Goal: Task Accomplishment & Management: Ask a question

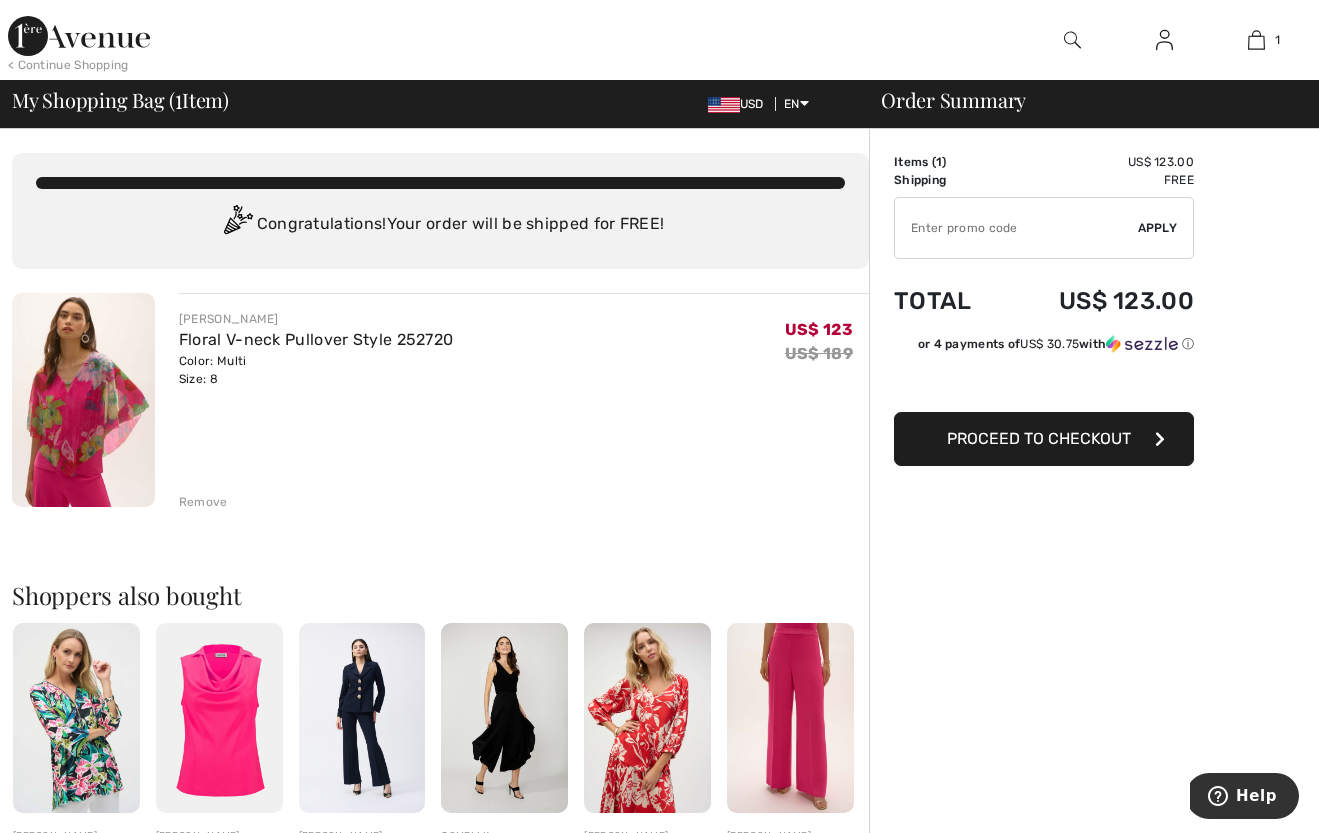
click at [1105, 430] on span "Proceed to Checkout" at bounding box center [1039, 438] width 184 height 19
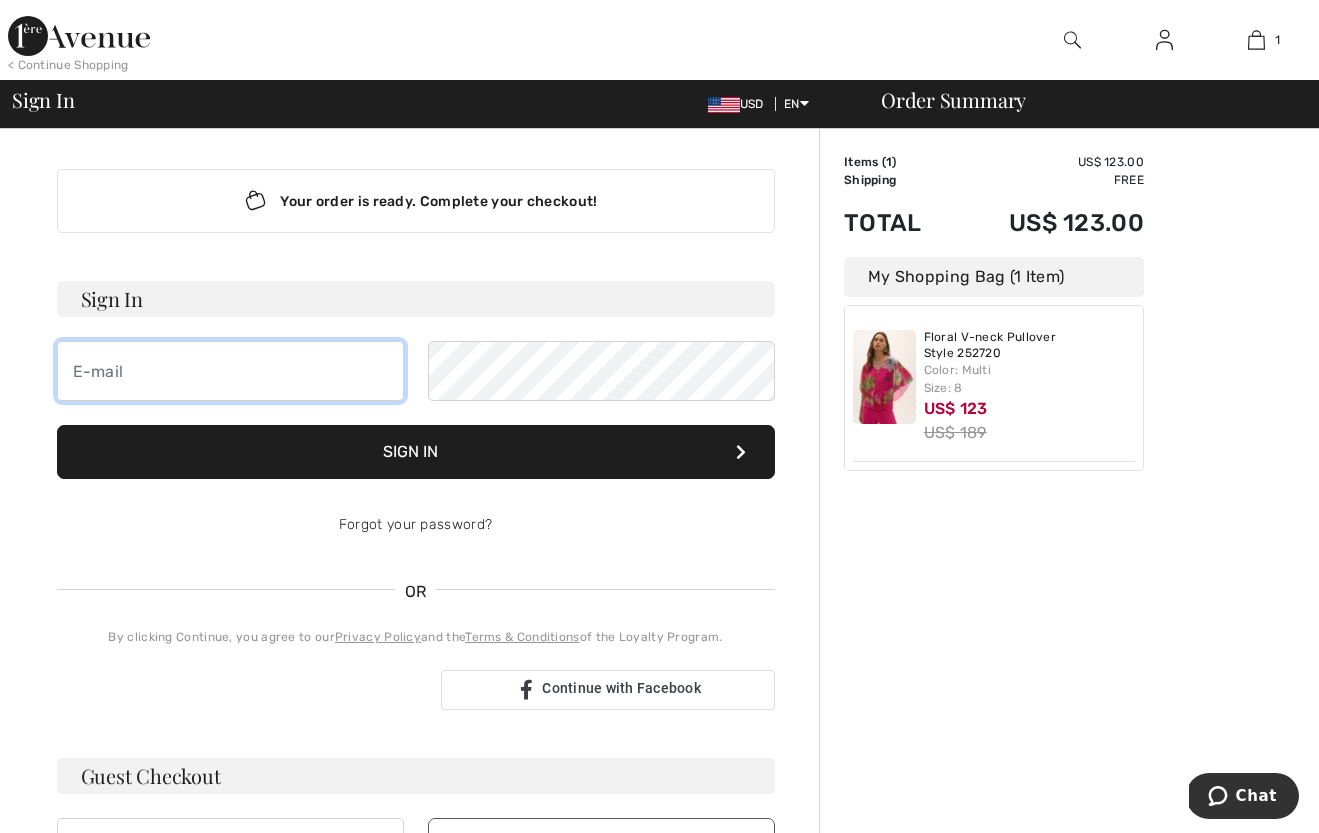
type input "834runner@gmail.com"
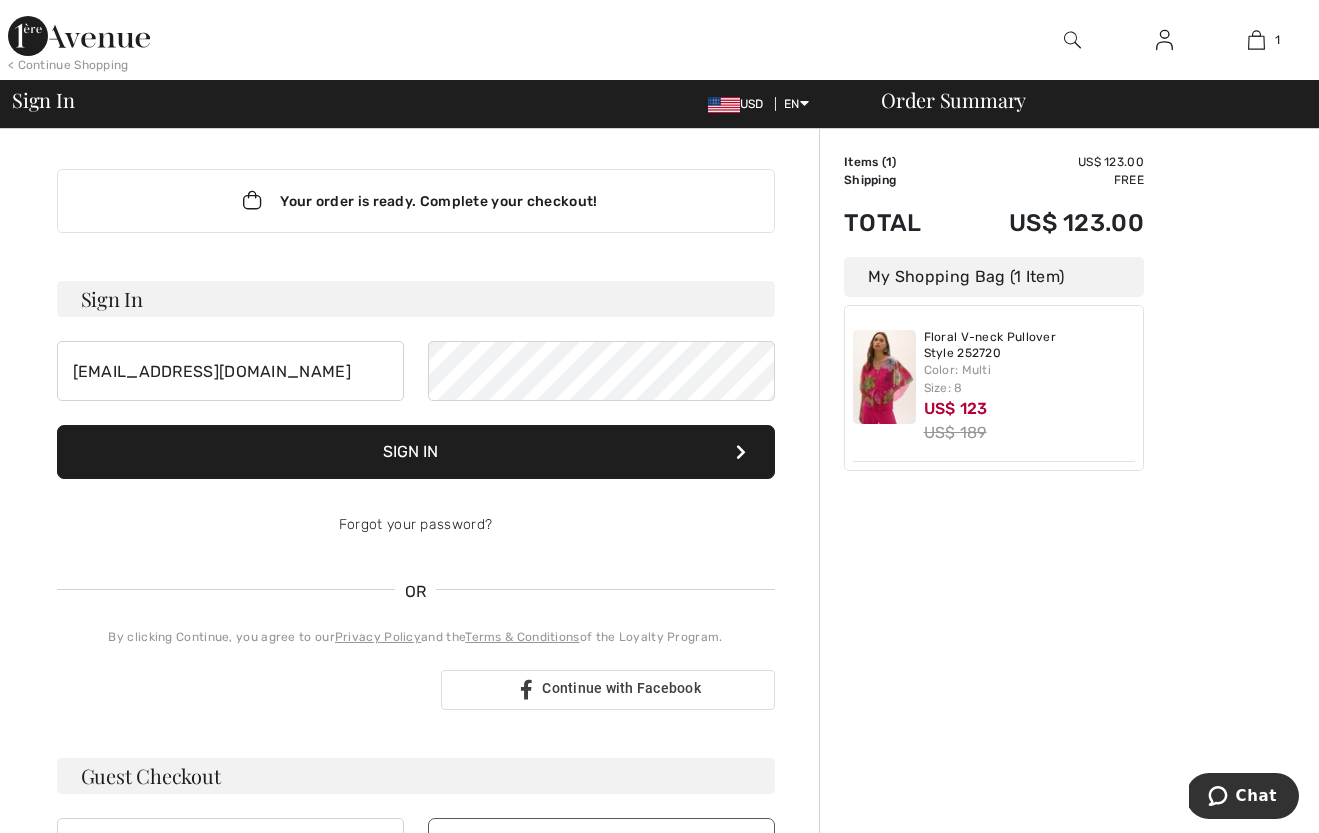
click at [445, 442] on button "Sign In" at bounding box center [416, 452] width 718 height 54
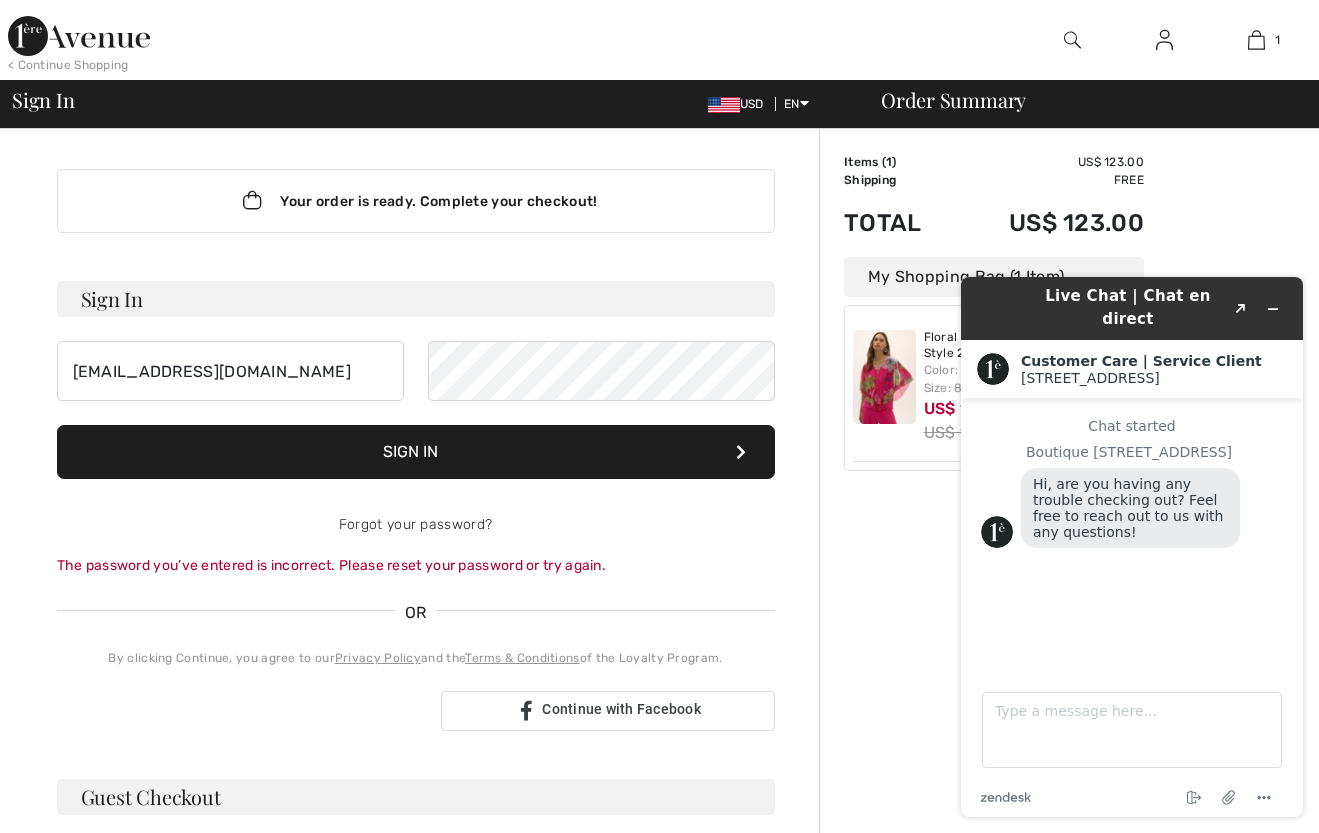
click at [560, 439] on button "Sign In" at bounding box center [416, 452] width 718 height 54
click at [424, 434] on button "Sign In" at bounding box center [416, 452] width 718 height 54
click at [430, 447] on button "Sign In" at bounding box center [416, 452] width 718 height 54
click at [429, 440] on button "Sign In" at bounding box center [416, 452] width 718 height 54
click at [419, 445] on button "Sign In" at bounding box center [416, 452] width 718 height 54
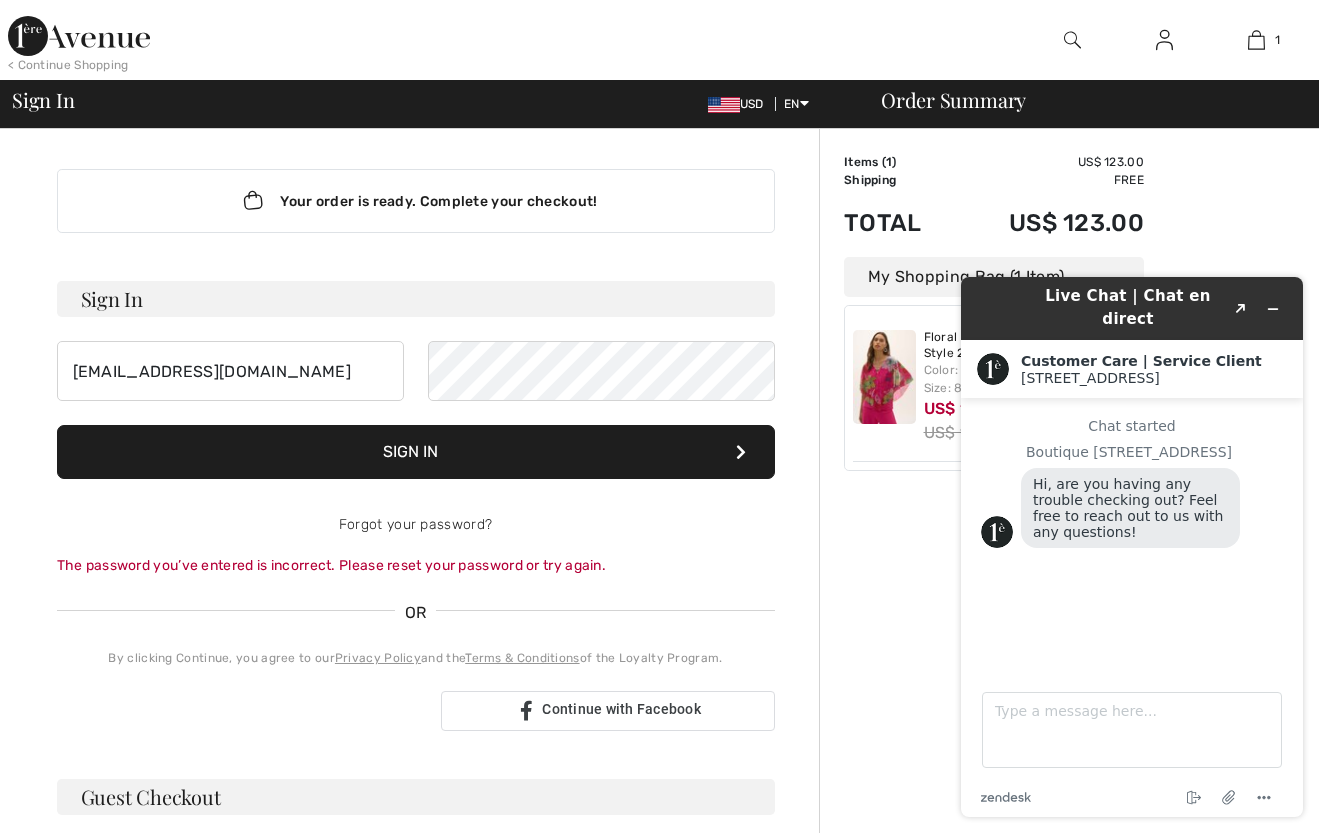
click at [303, 791] on h3 "Guest Checkout" at bounding box center [416, 797] width 718 height 36
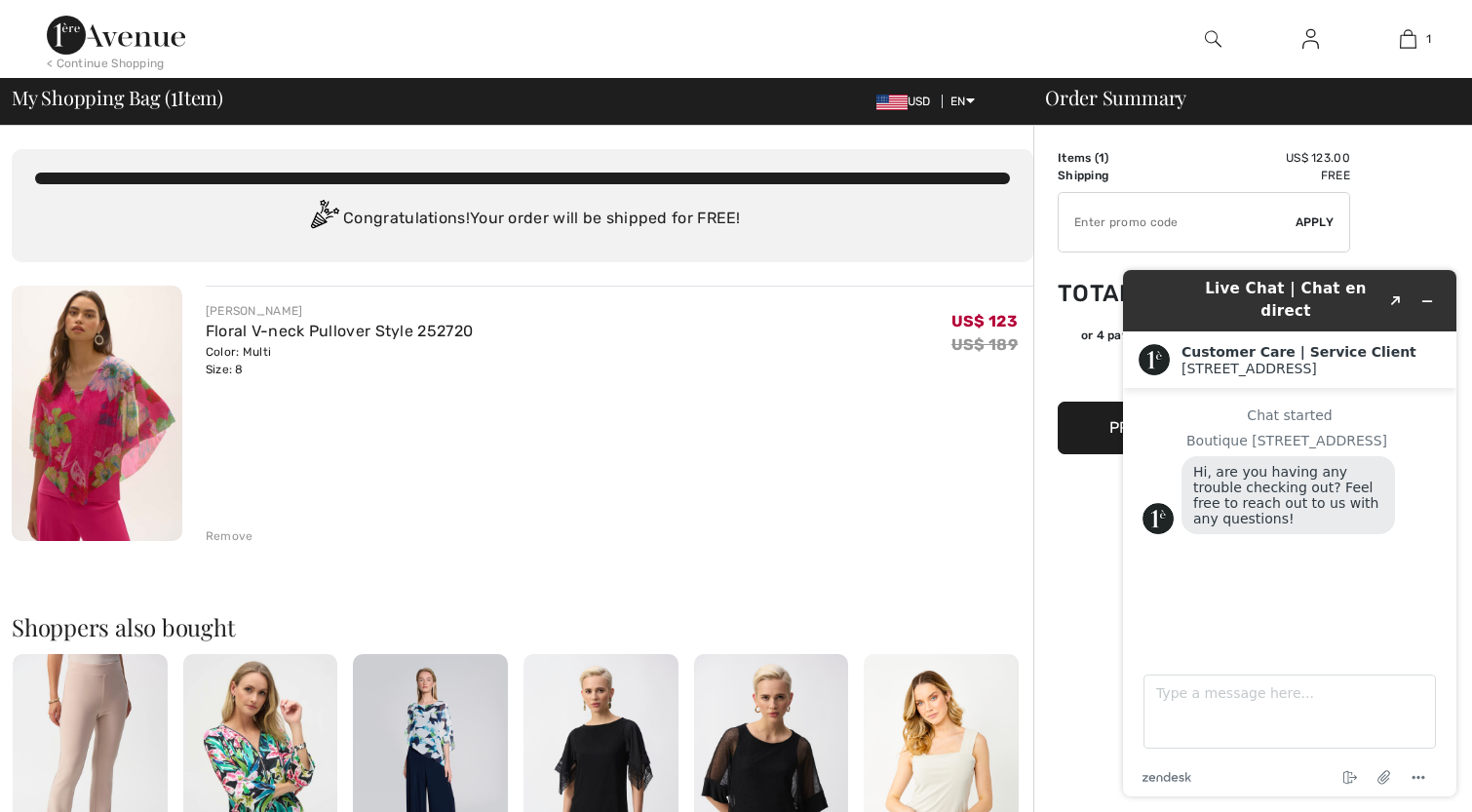
click at [1102, 418] on button "Proceed to Checkout" at bounding box center [1204, 428] width 292 height 53
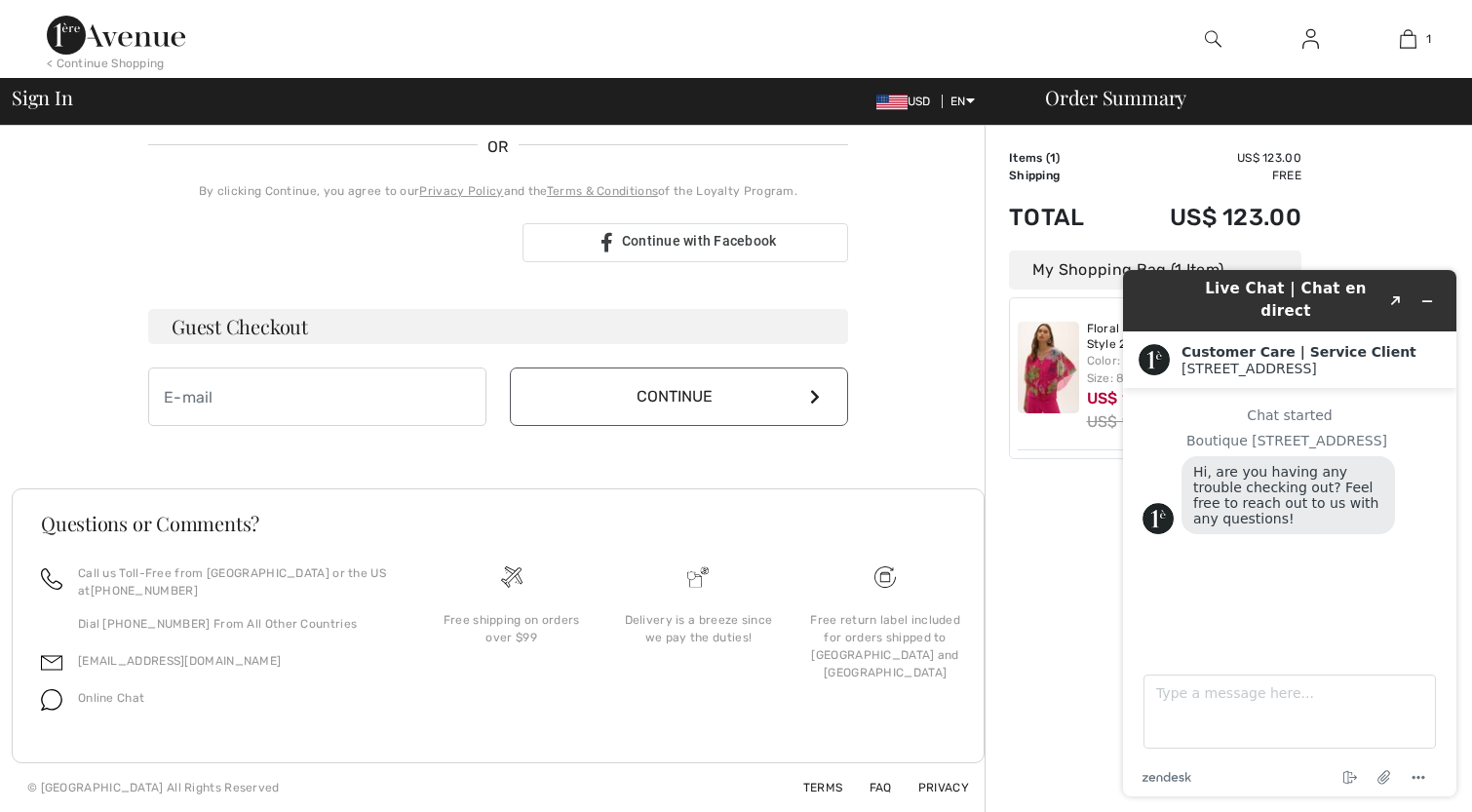
type input "[EMAIL_ADDRESS][DOMAIN_NAME]"
click at [177, 392] on input "email" at bounding box center [317, 397] width 338 height 58
type input "[EMAIL_ADDRESS][DOMAIN_NAME]"
click at [803, 388] on button "Continue" at bounding box center [678, 397] width 338 height 58
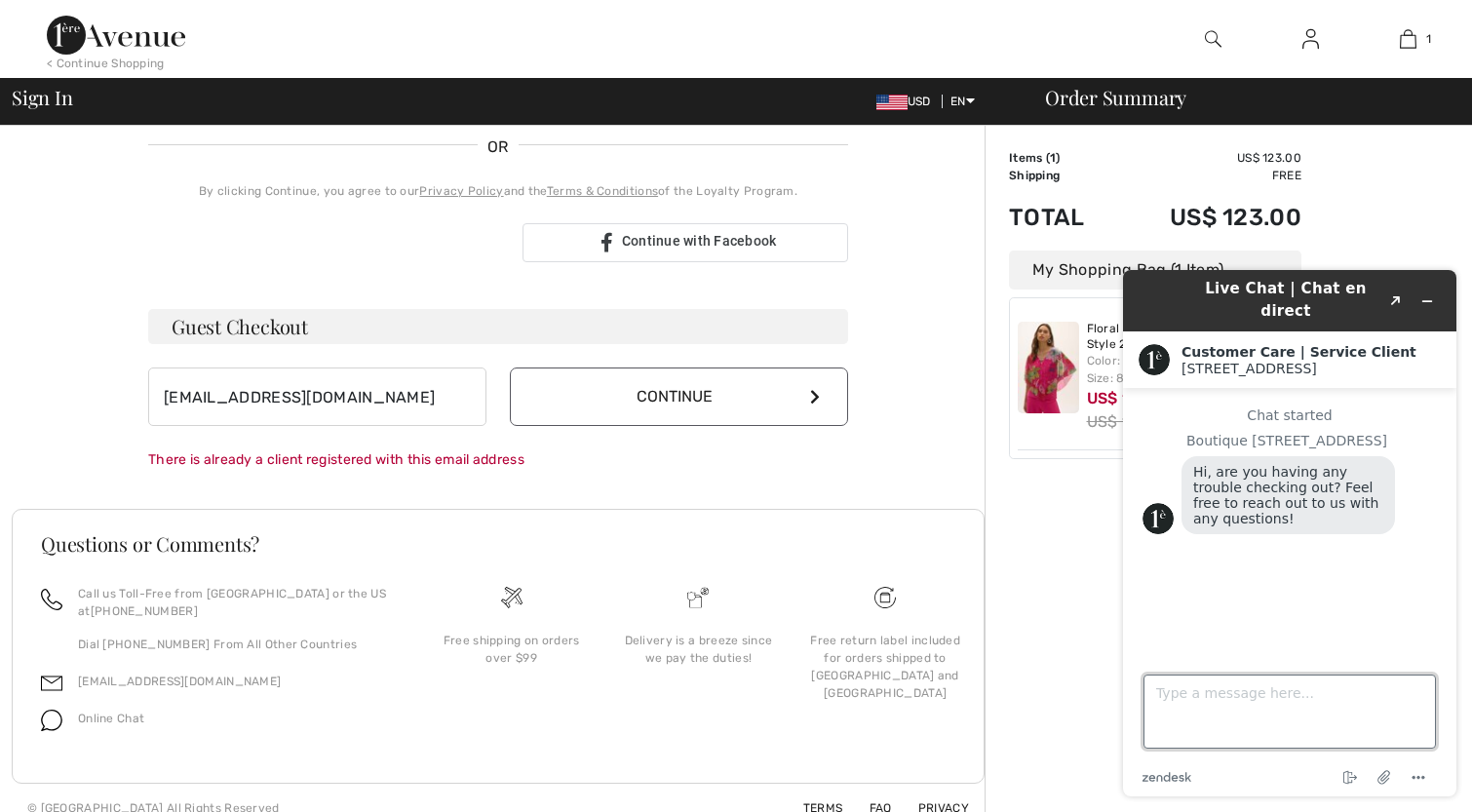
click at [1184, 697] on textarea "Type a message here..." at bounding box center [1290, 712] width 292 height 74
type textarea "It is not letting me sign in"
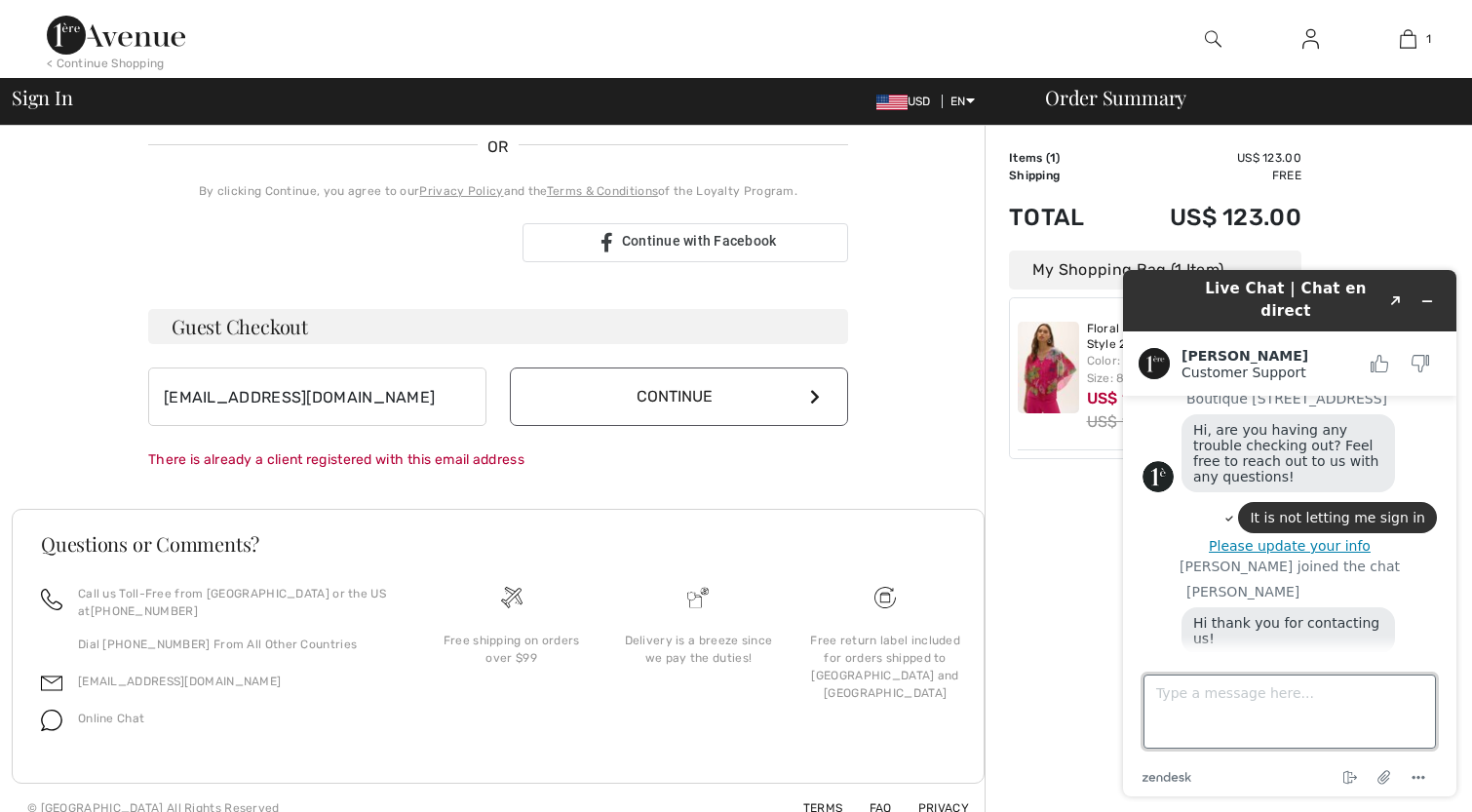
scroll to position [97, 0]
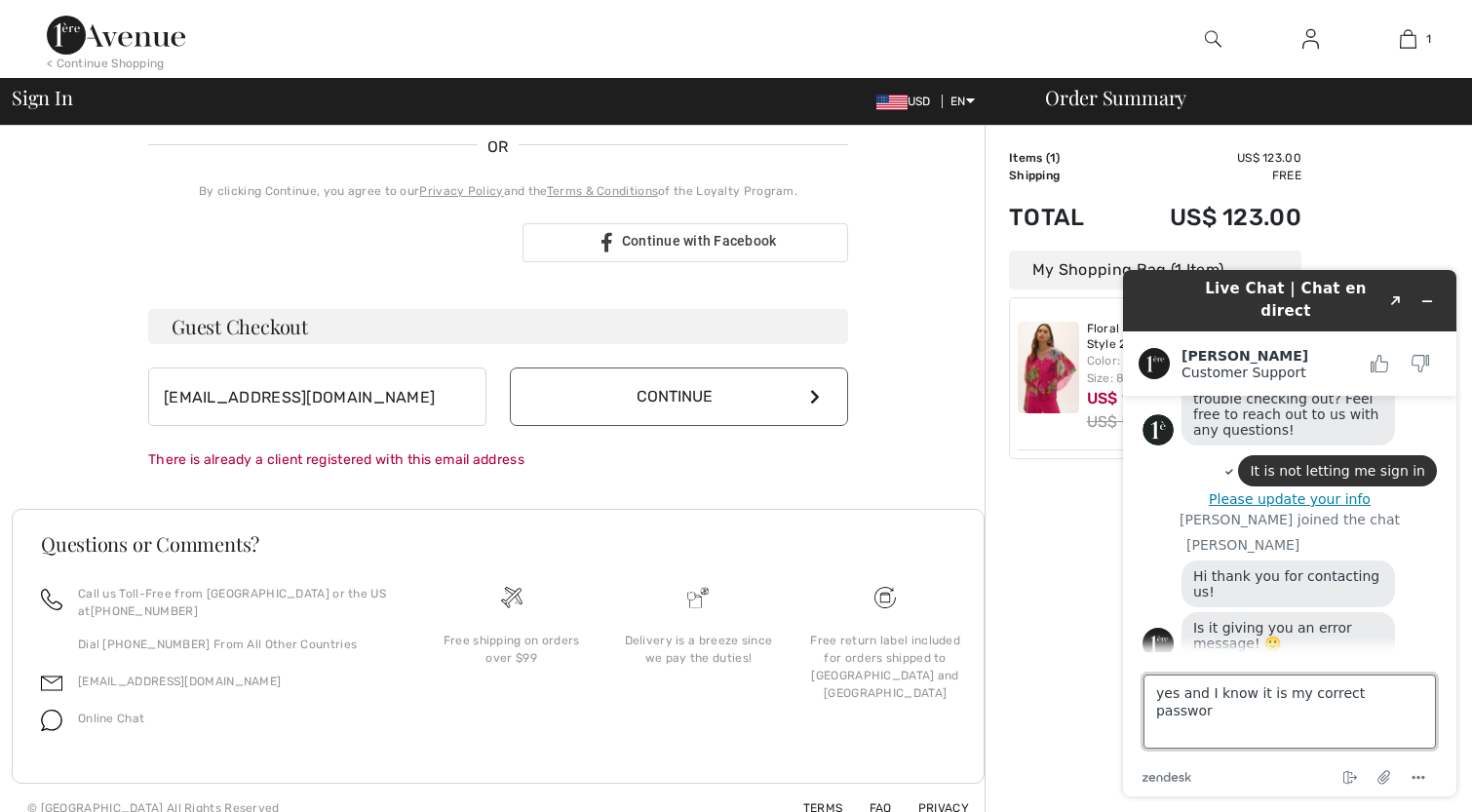
type textarea "yes and I know it is my correct password"
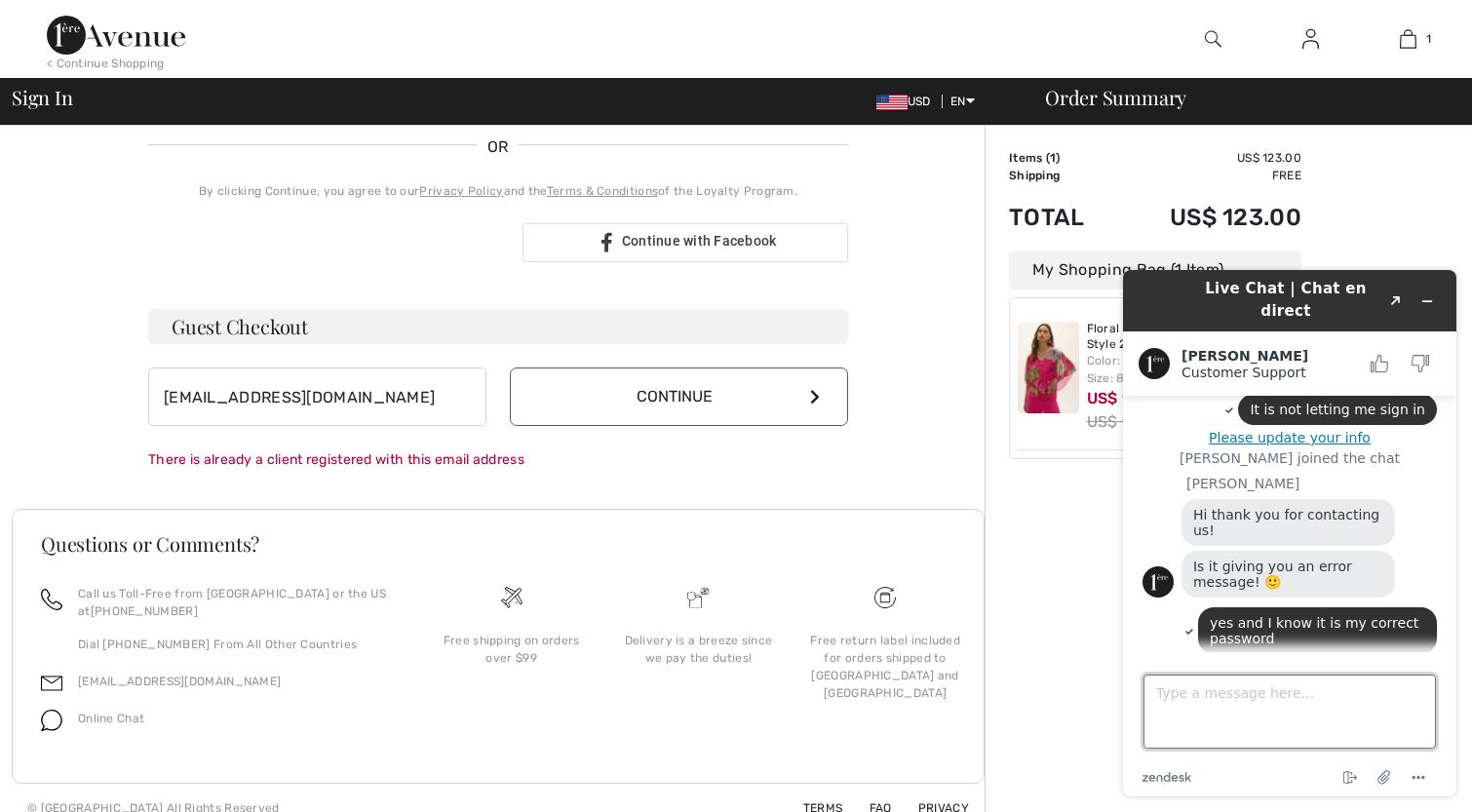
scroll to position [252, 0]
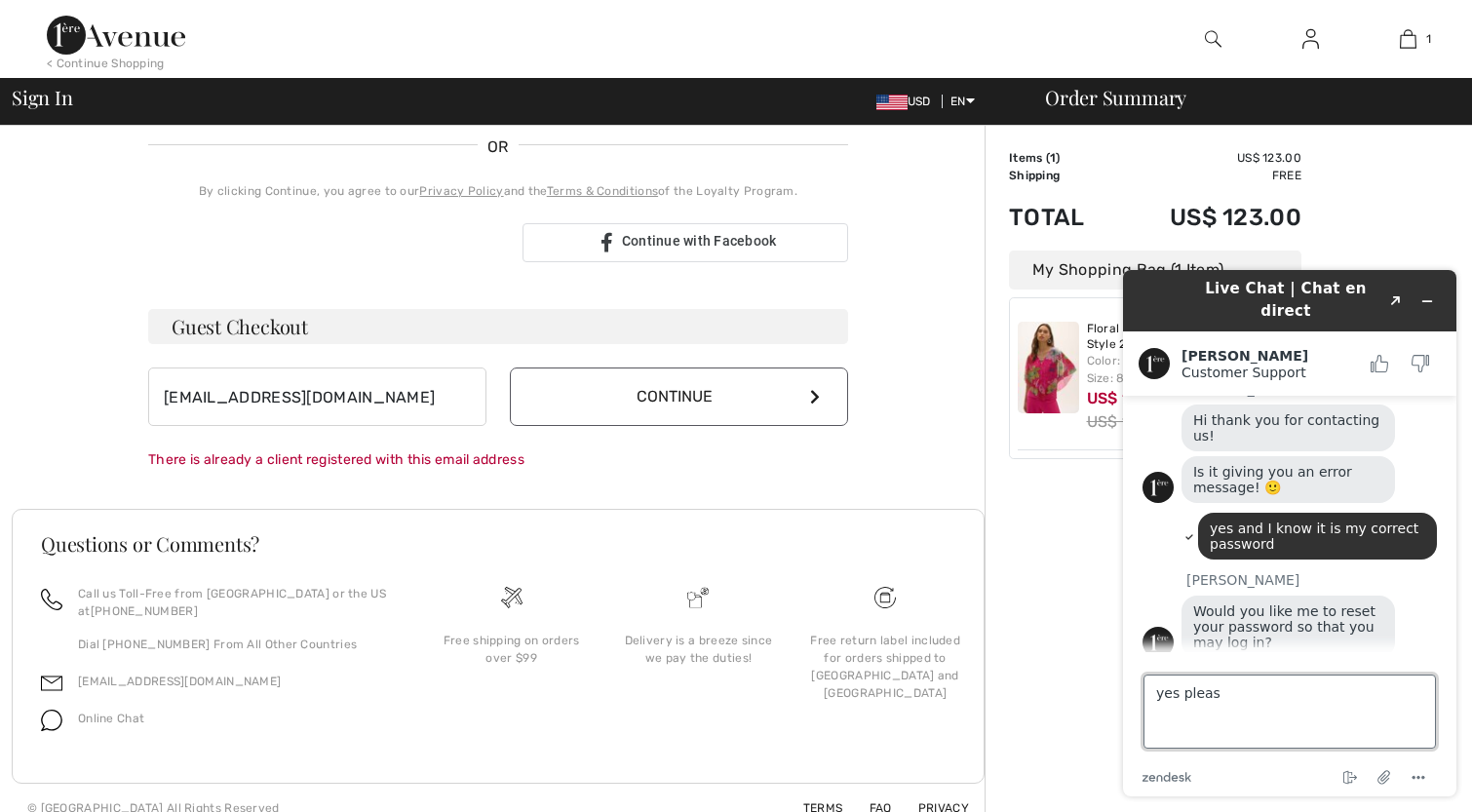
type textarea "yes please"
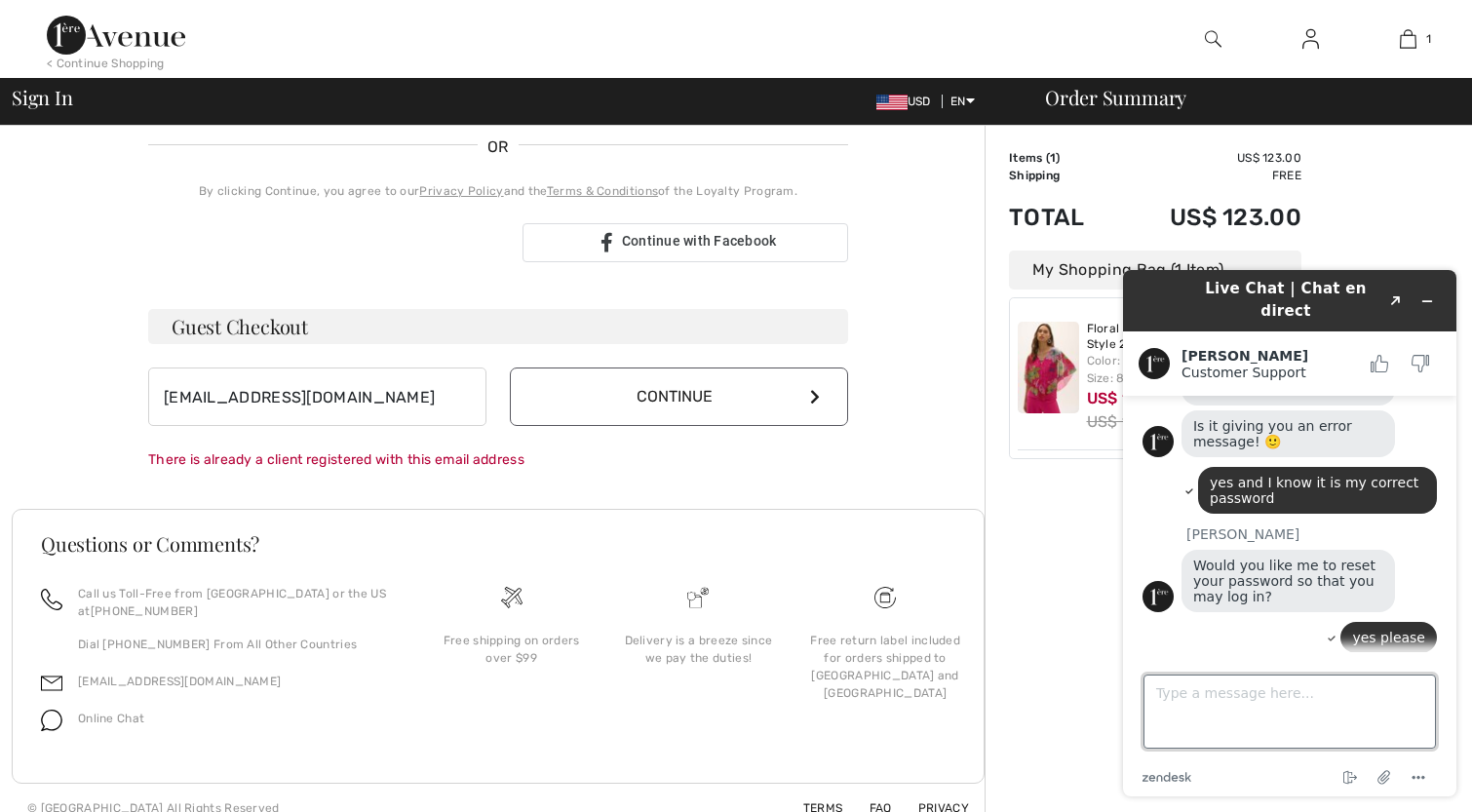
scroll to position [392, 0]
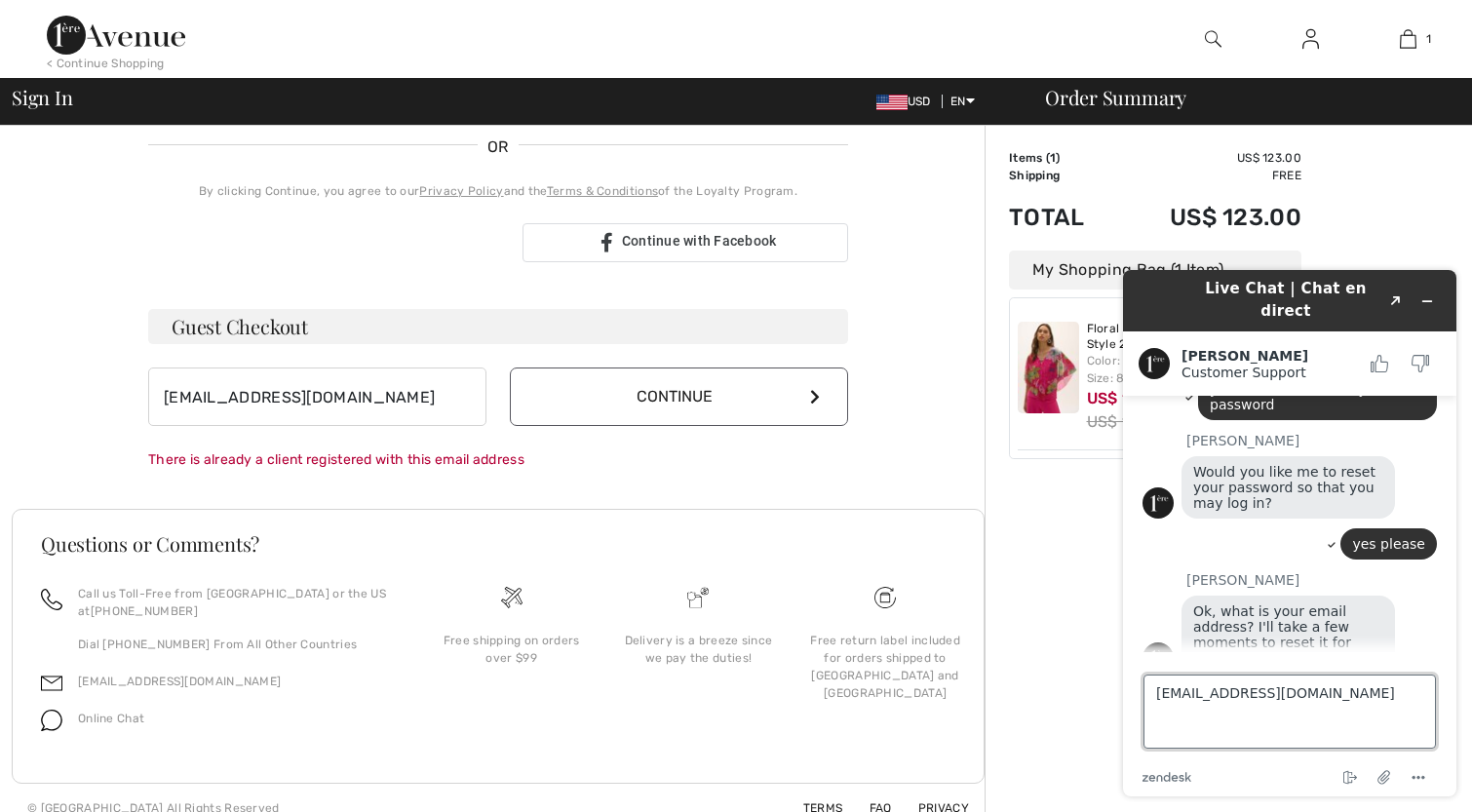
type textarea "[EMAIL_ADDRESS][DOMAIN_NAME]"
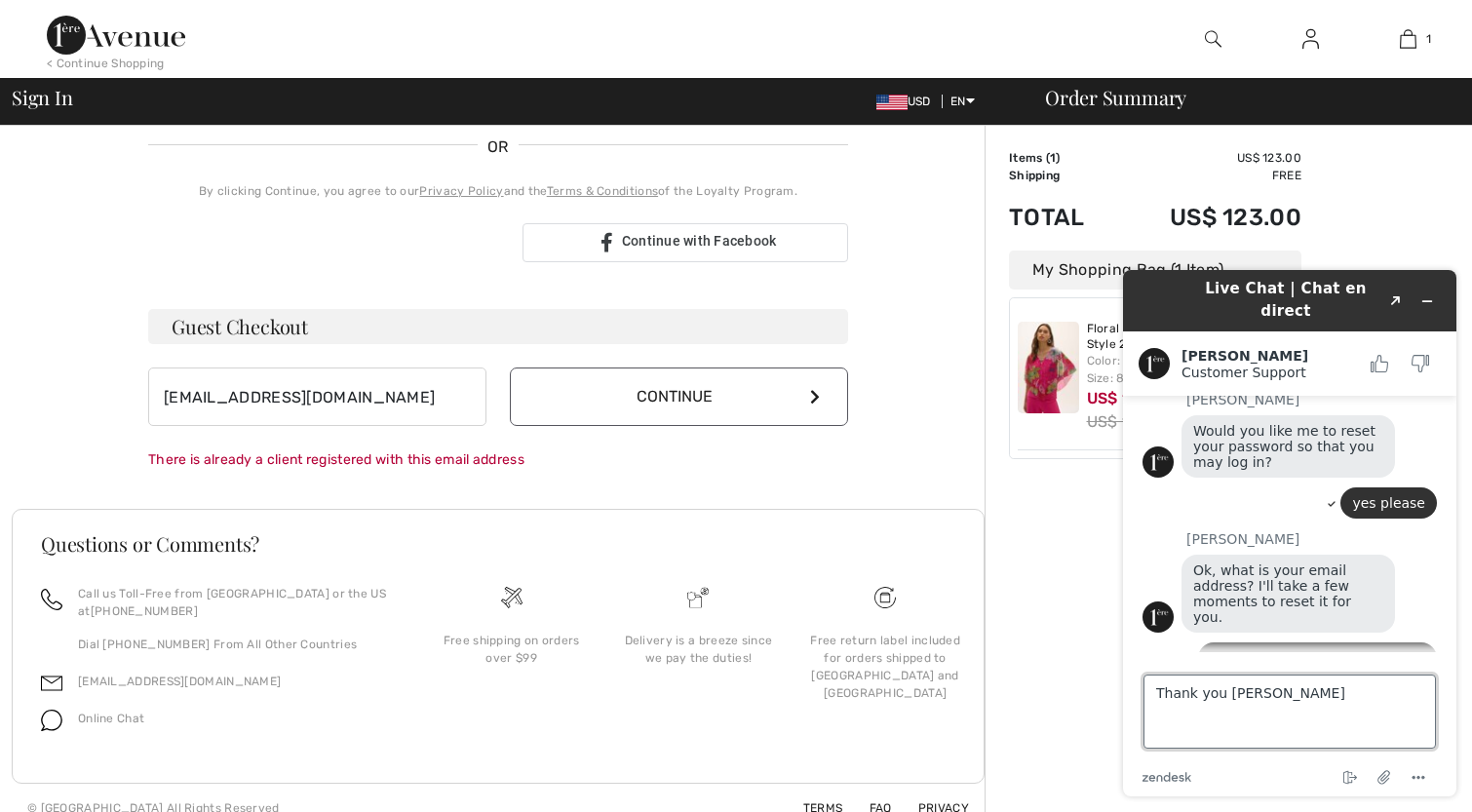
type textarea "Thank you [PERSON_NAME]"
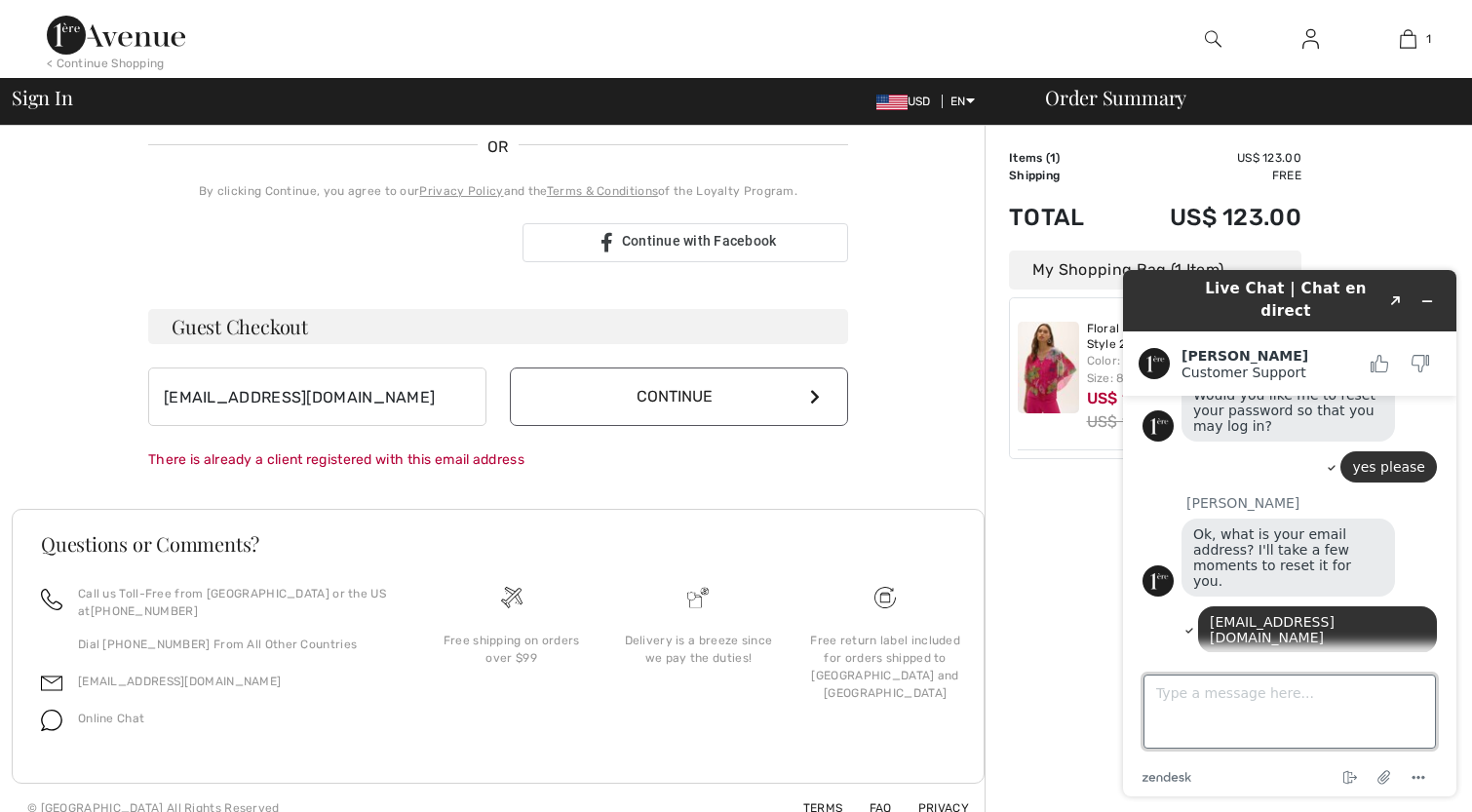
drag, startPoint x: 1156, startPoint y: 686, endPoint x: 1213, endPoint y: 652, distance: 66.4
click at [1157, 686] on textarea "Type a message here..." at bounding box center [1290, 712] width 292 height 74
type textarea "Should i finish this [DATE] since im almost out of time?"
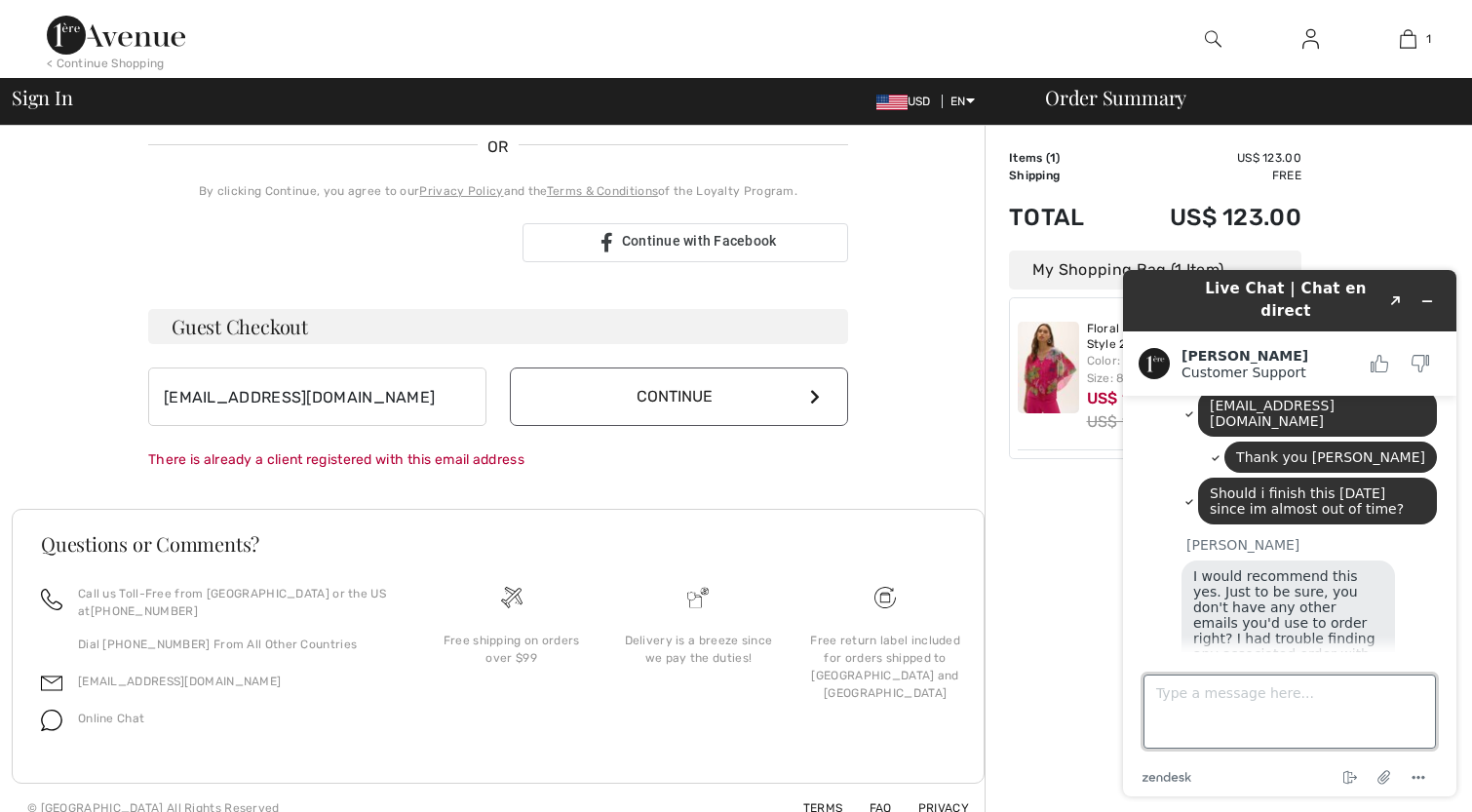
scroll to position [682, 0]
type textarea "i"
type textarea "I have to go but thank you."
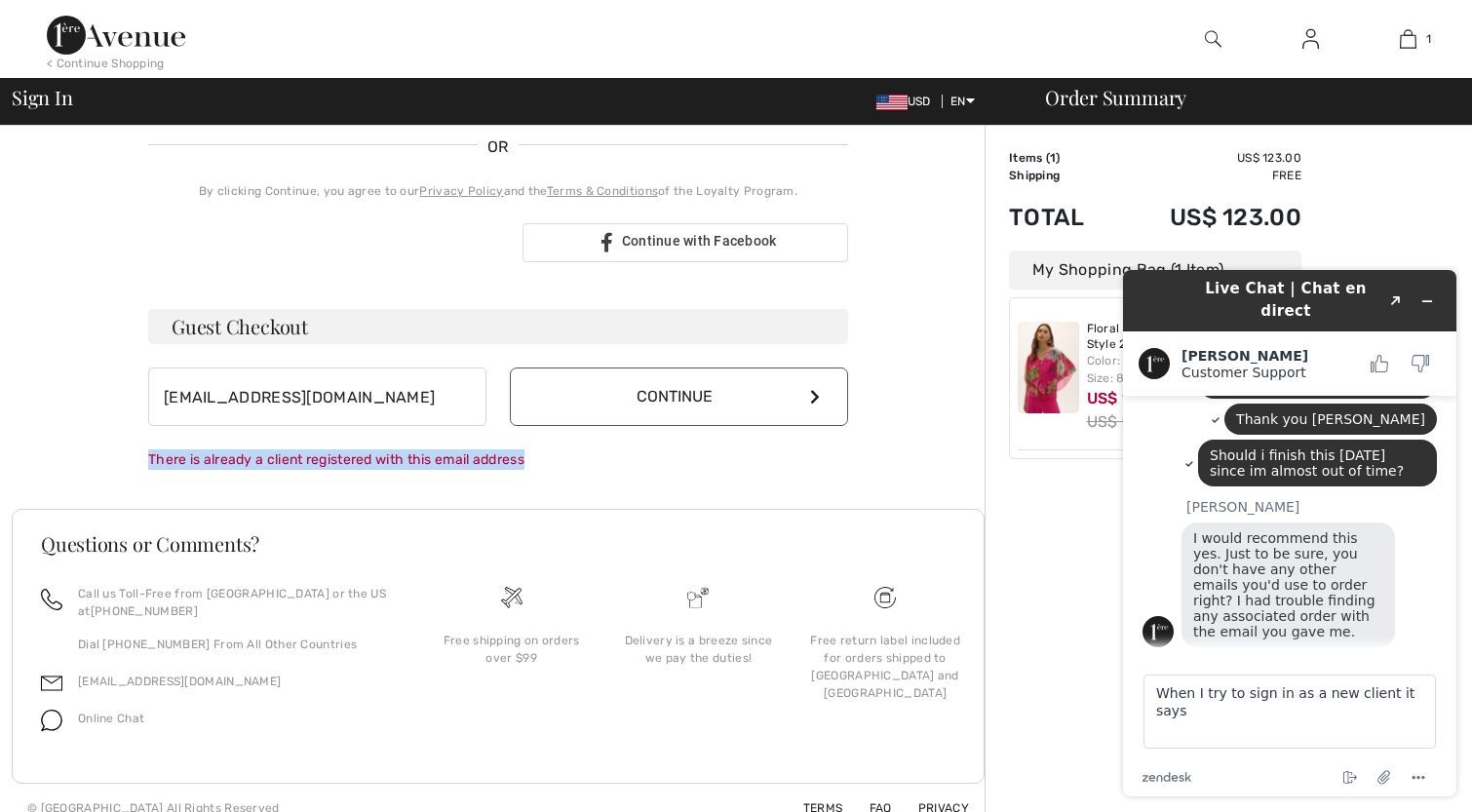
drag, startPoint x: 550, startPoint y: 450, endPoint x: 355, endPoint y: 445, distance: 195.1
click at [355, 445] on form "[EMAIL_ADDRESS][DOMAIN_NAME] Continue There is already a client registered with…" at bounding box center [498, 418] width 700 height 102
copy div "There is already a client registered with this email address"
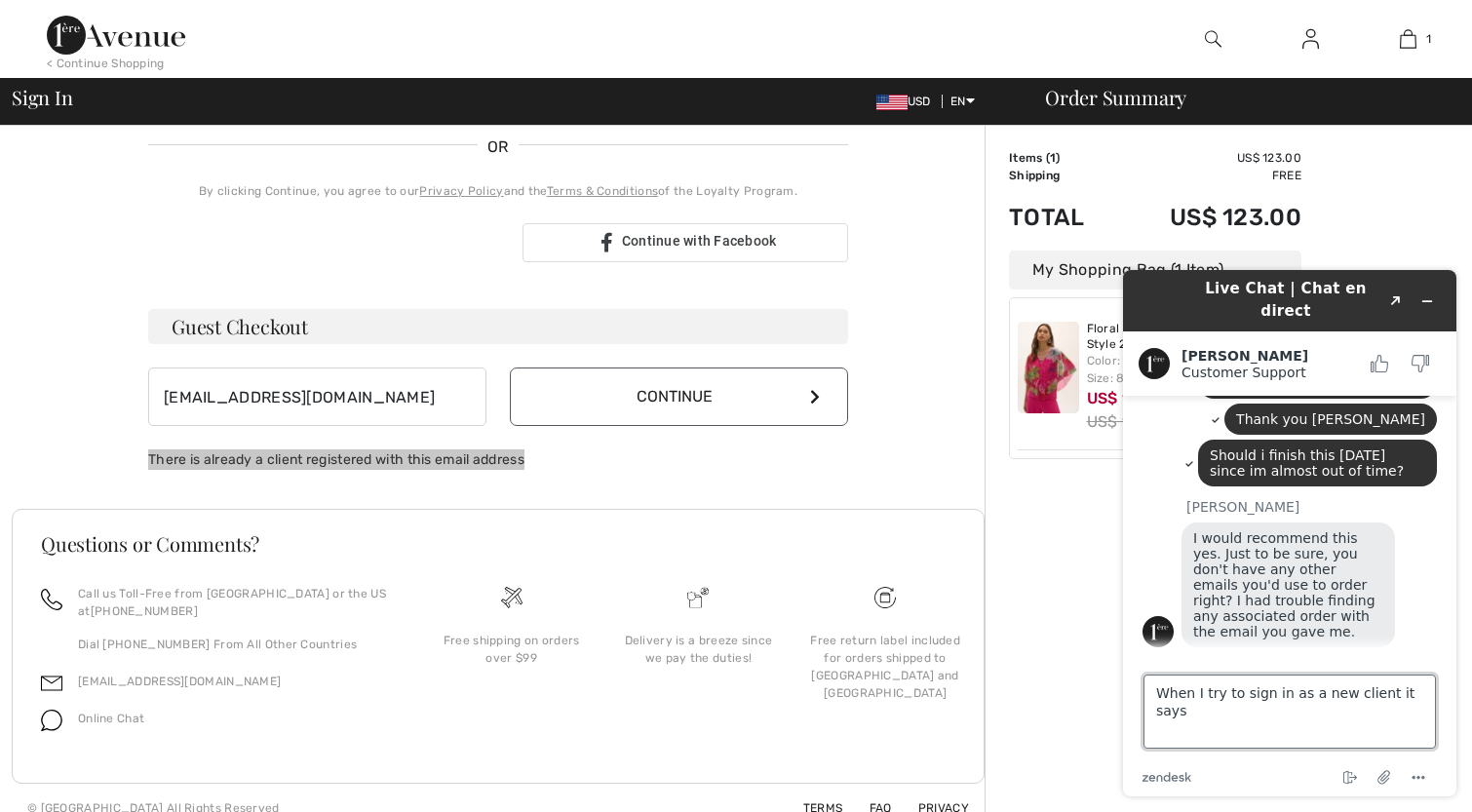
click at [1423, 698] on textarea "When I try to sign in as a new client it says" at bounding box center [1290, 712] width 292 height 74
type textarea "When I try to sign in as a new client it says,"
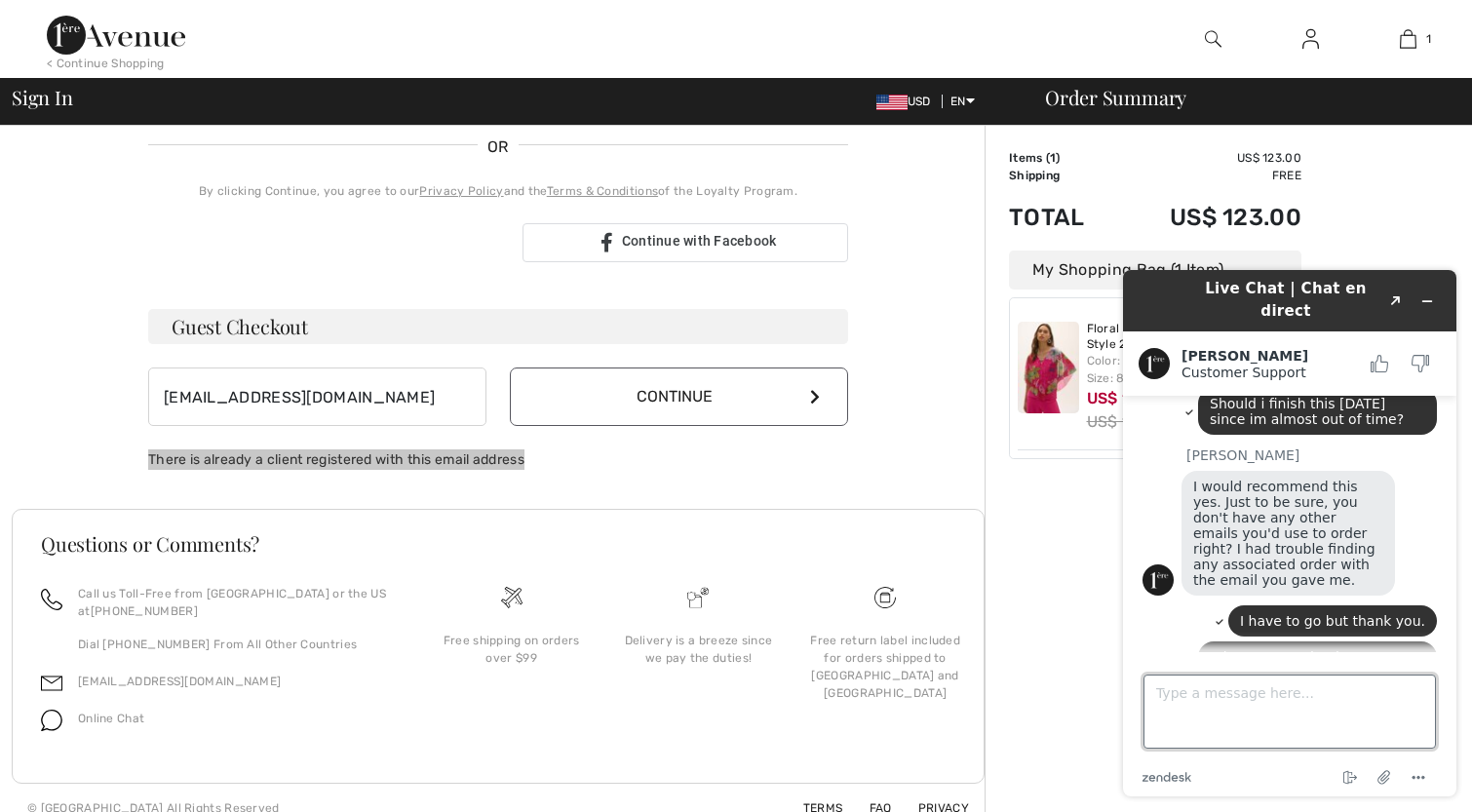
paste textarea "There is already a client registered with this email address"
type textarea "There is already a client registered with this email address"
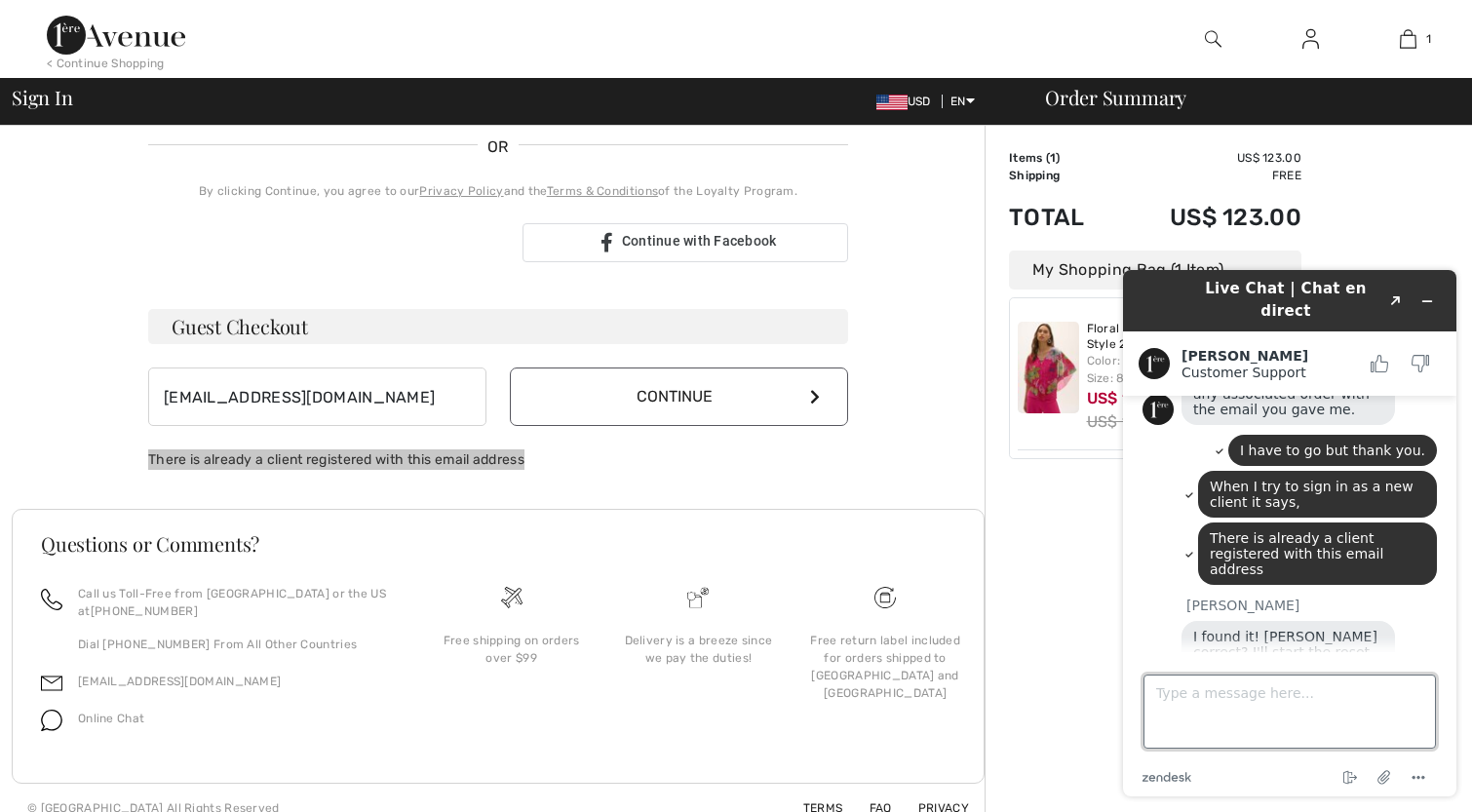
scroll to position [1024, 0]
